Goal: Information Seeking & Learning: Understand process/instructions

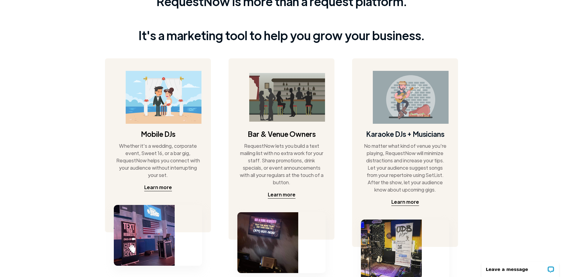
scroll to position [274, 0]
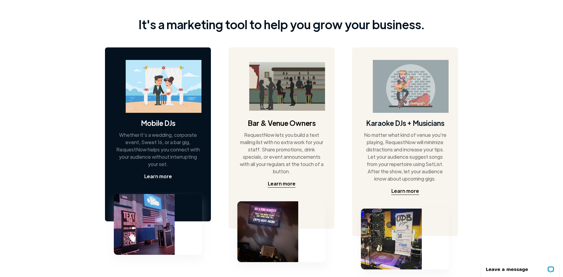
click at [160, 178] on div "Learn more" at bounding box center [158, 176] width 28 height 7
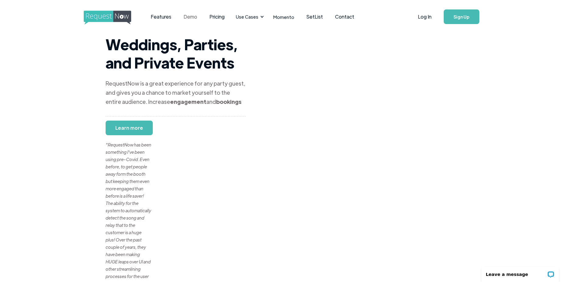
click at [189, 15] on link "Demo" at bounding box center [190, 16] width 26 height 19
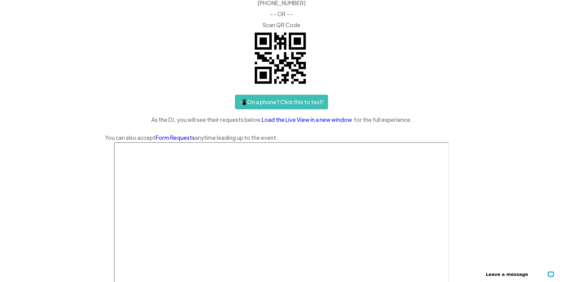
scroll to position [61, 0]
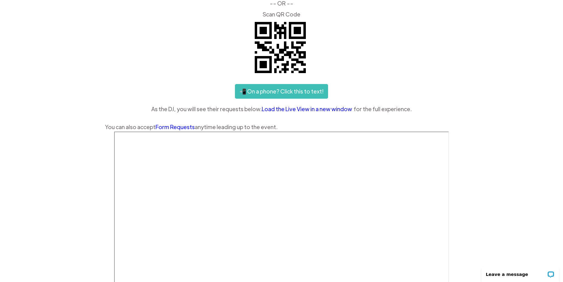
click at [278, 90] on link "📲 On a phone? Click this to text!" at bounding box center [281, 91] width 93 height 15
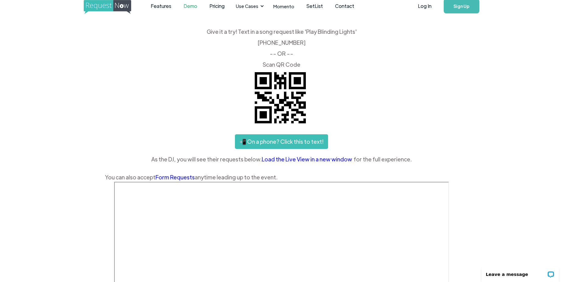
scroll to position [0, 0]
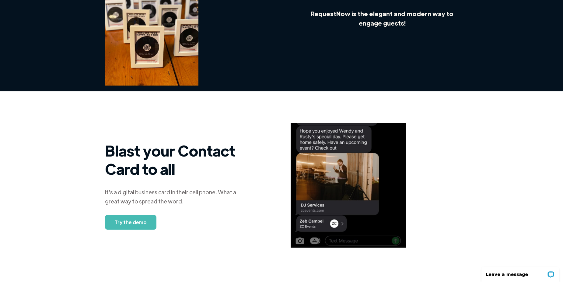
scroll to position [396, 0]
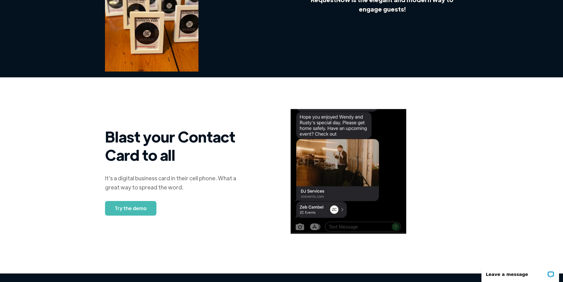
click at [127, 208] on link "Try the demo" at bounding box center [130, 208] width 51 height 15
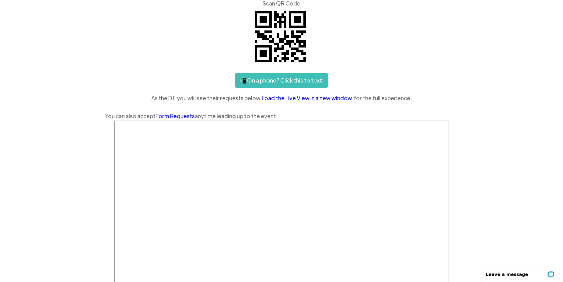
scroll to position [61, 0]
